Goal: Task Accomplishment & Management: Use online tool/utility

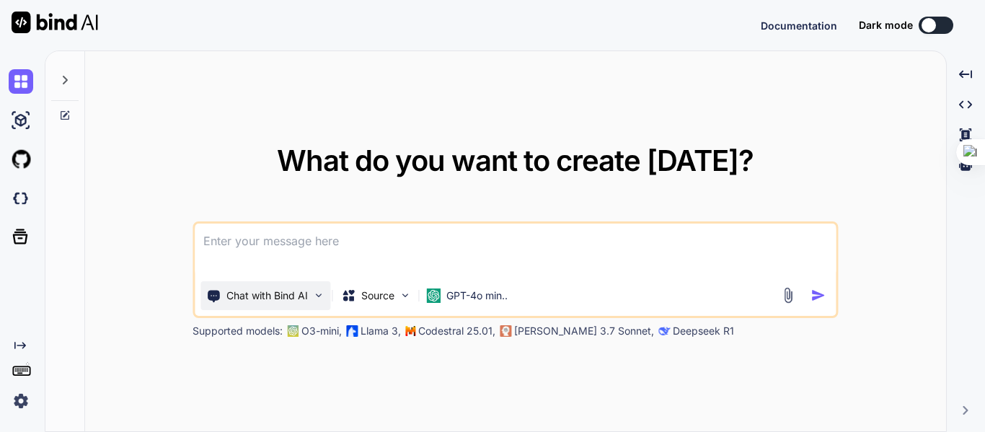
click at [312, 299] on img at bounding box center [318, 295] width 12 height 12
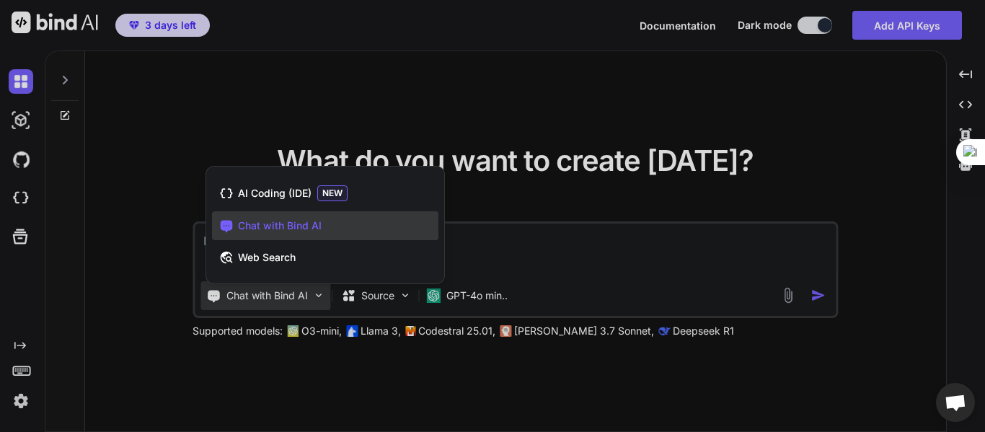
click at [21, 229] on div at bounding box center [492, 216] width 985 height 432
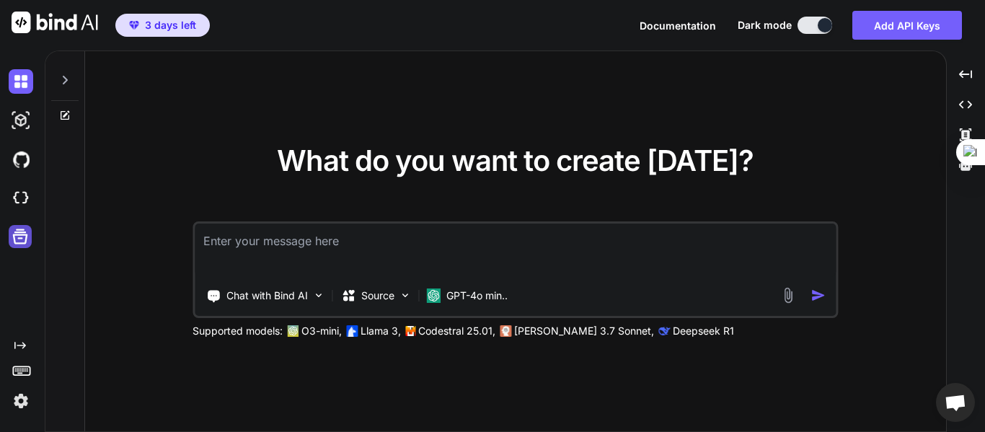
click at [24, 234] on icon at bounding box center [20, 236] width 15 height 15
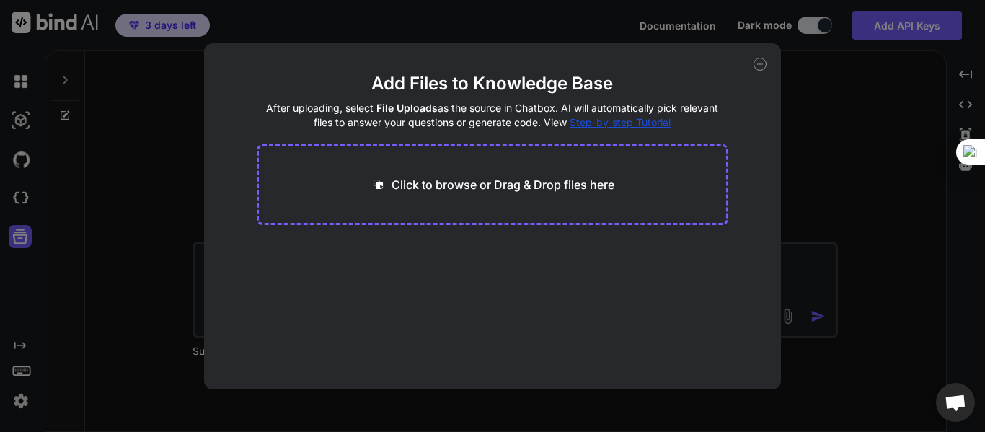
click at [801, 74] on div "Add Files to Knowledge Base After uploading, select File Uploads as the source …" at bounding box center [492, 216] width 985 height 432
type textarea "x"
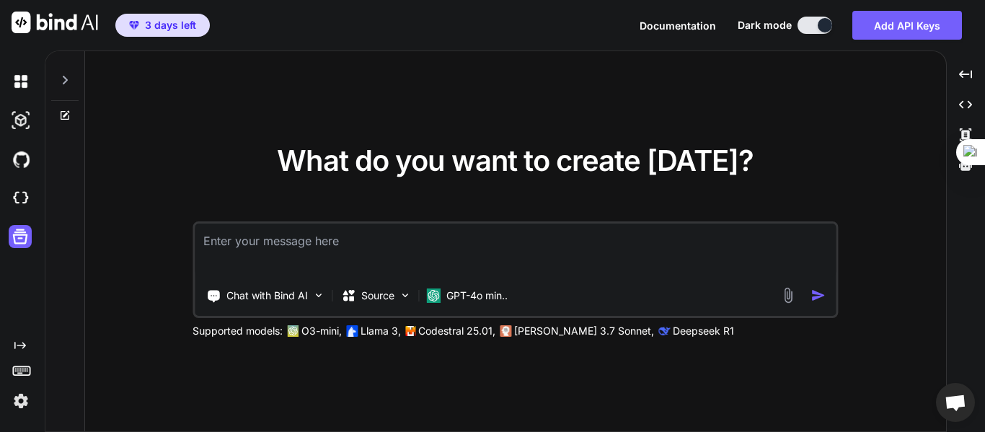
click at [278, 250] on textarea at bounding box center [515, 250] width 641 height 53
